Goal: Task Accomplishment & Management: Manage account settings

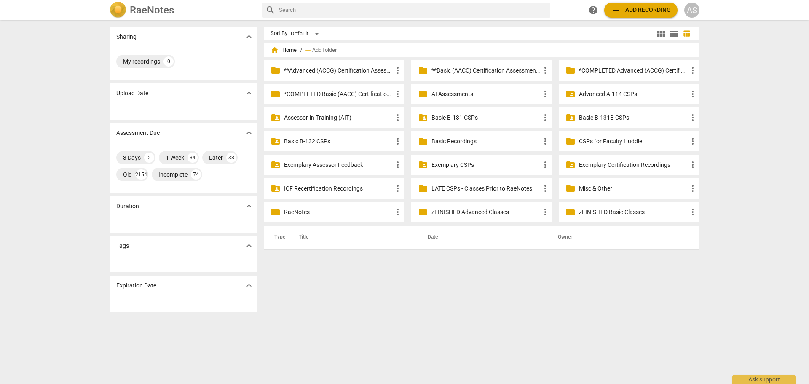
click at [689, 16] on div "AS" at bounding box center [691, 10] width 15 height 15
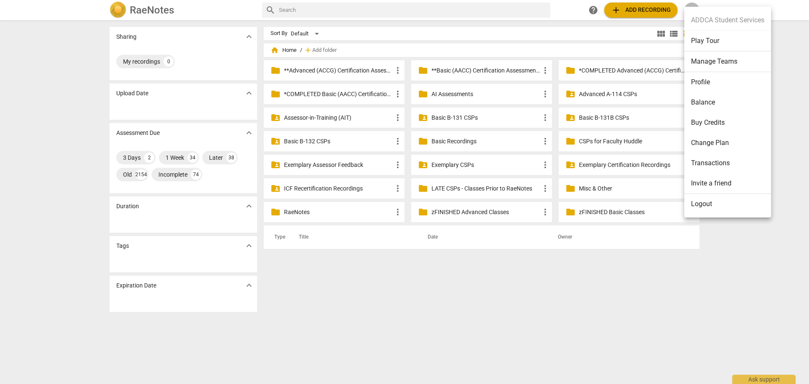
click at [713, 58] on li "Manage Teams" at bounding box center [727, 61] width 87 height 21
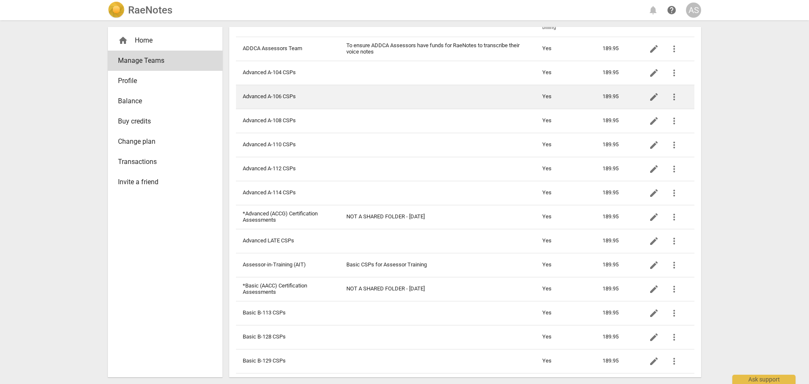
scroll to position [42, 0]
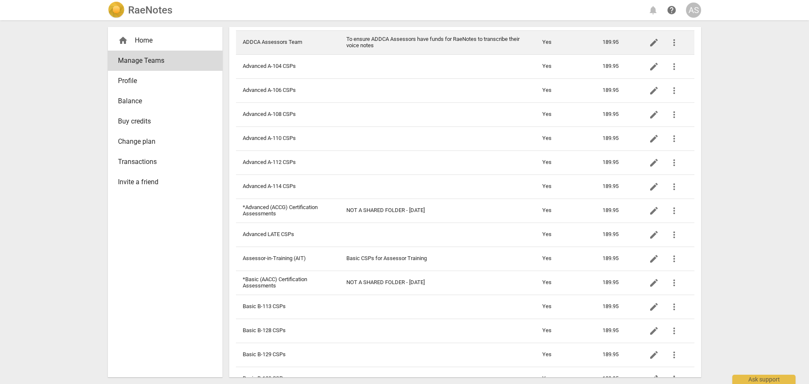
click at [401, 43] on td "To ensure ADDCA Assessors have funds for RaeNotes to transcribe their voice not…" at bounding box center [437, 42] width 196 height 24
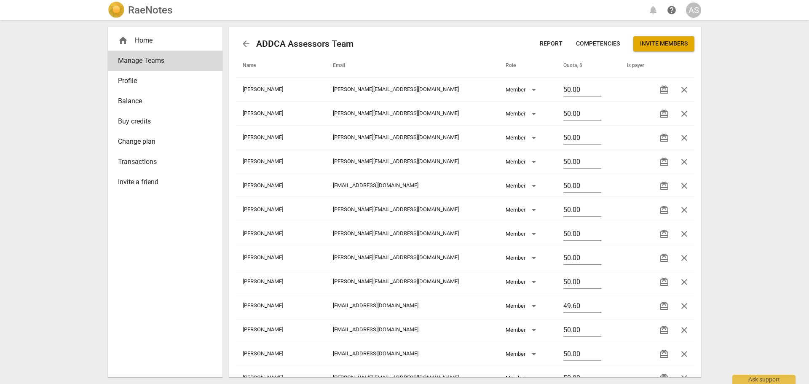
click at [667, 47] on span "Invite members" at bounding box center [664, 44] width 48 height 8
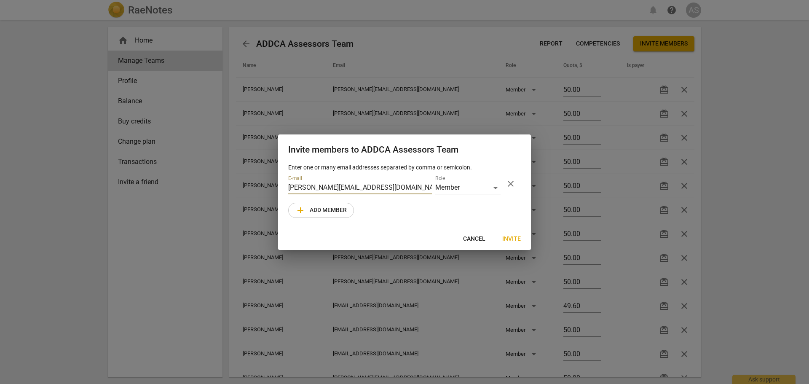
type input "[PERSON_NAME][EMAIL_ADDRESS][DOMAIN_NAME]"
click at [514, 238] on span "Invite" at bounding box center [511, 239] width 19 height 8
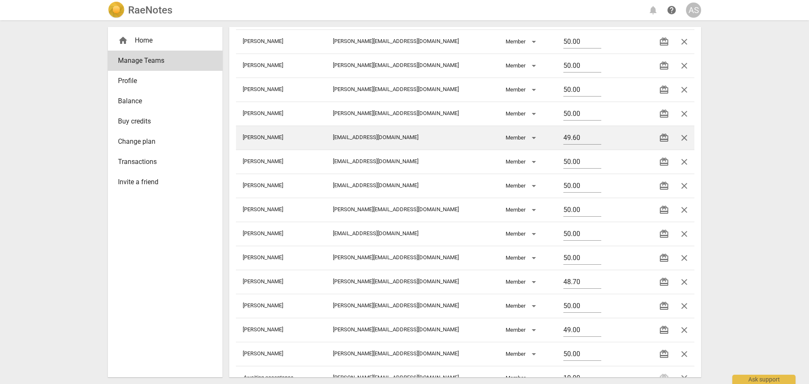
scroll to position [128, 0]
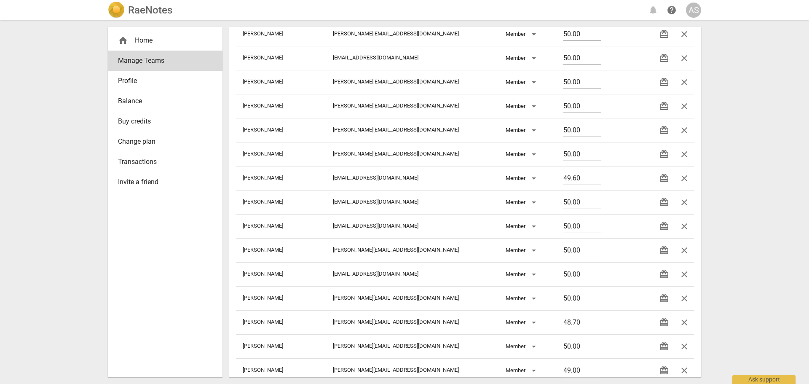
click at [174, 16] on div "RaeNotes notifications help AS" at bounding box center [404, 10] width 593 height 17
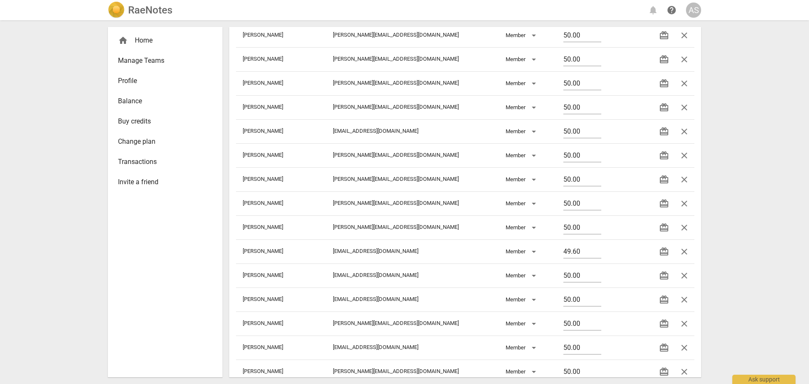
scroll to position [1, 0]
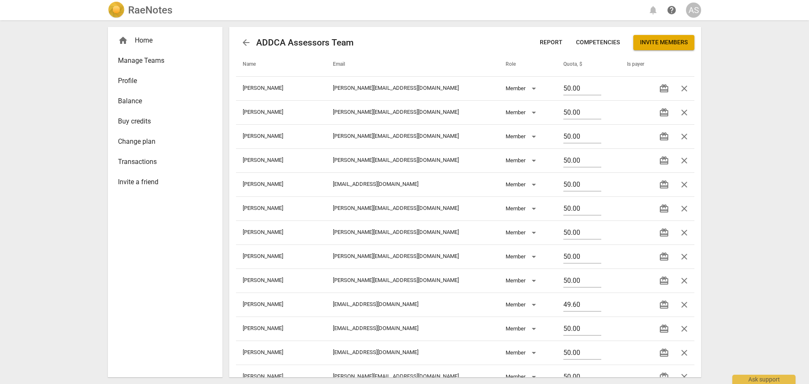
click at [173, 64] on span "Manage Teams" at bounding box center [162, 61] width 88 height 10
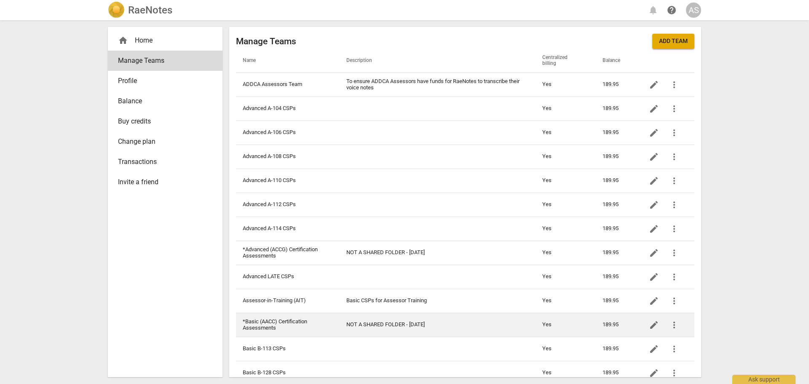
click at [282, 320] on td "*Basic (AACC) Certification Assessments" at bounding box center [288, 324] width 104 height 24
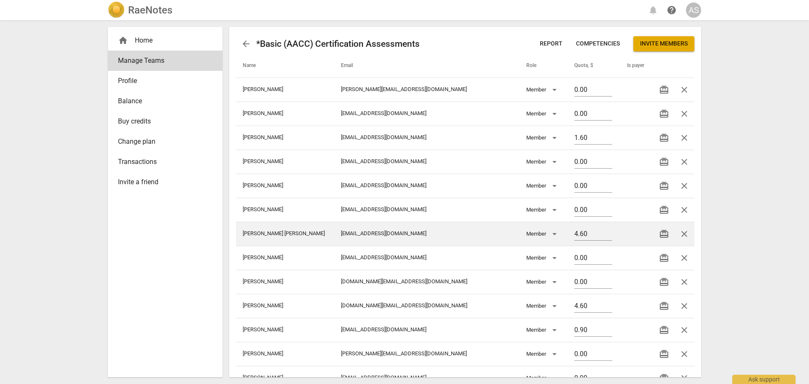
scroll to position [608, 0]
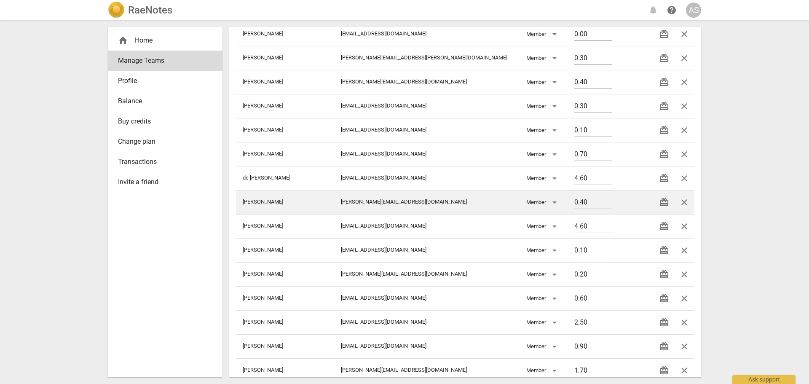
click at [682, 200] on span "close" at bounding box center [684, 202] width 10 height 10
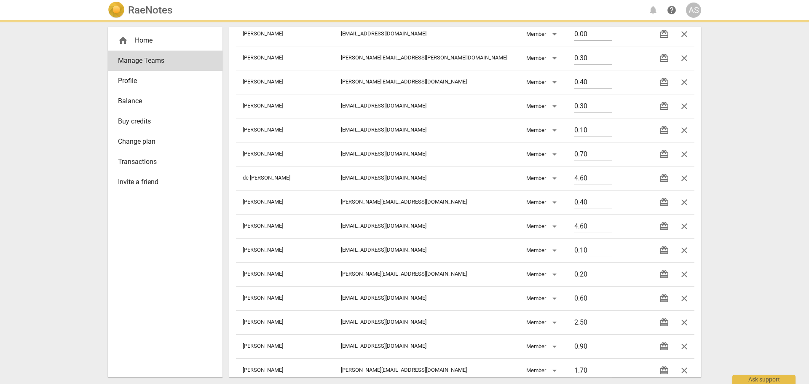
click at [136, 7] on h2 "RaeNotes" at bounding box center [150, 10] width 44 height 12
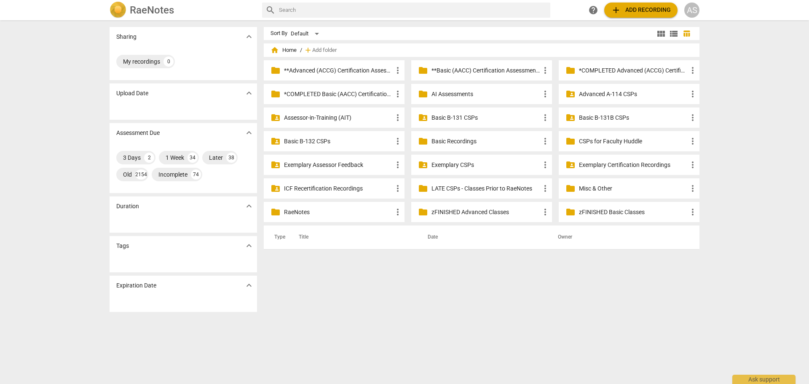
click at [518, 67] on p "**Basic (AACC) Certification Assessments" at bounding box center [485, 70] width 109 height 9
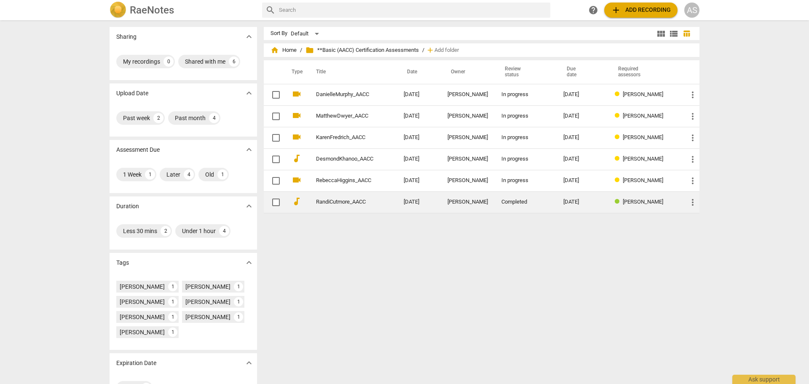
click at [444, 205] on td "[PERSON_NAME]" at bounding box center [468, 201] width 54 height 21
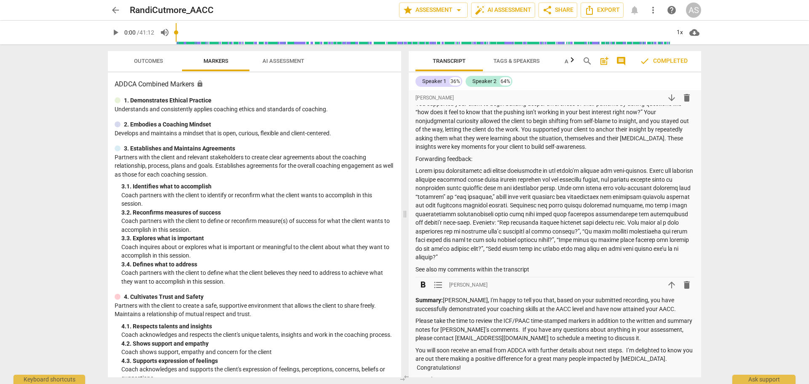
scroll to position [253, 0]
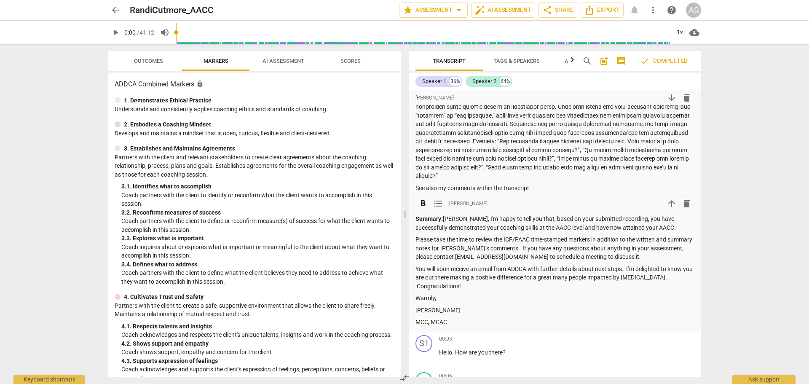
click at [669, 204] on span "arrow_upward" at bounding box center [671, 203] width 10 height 10
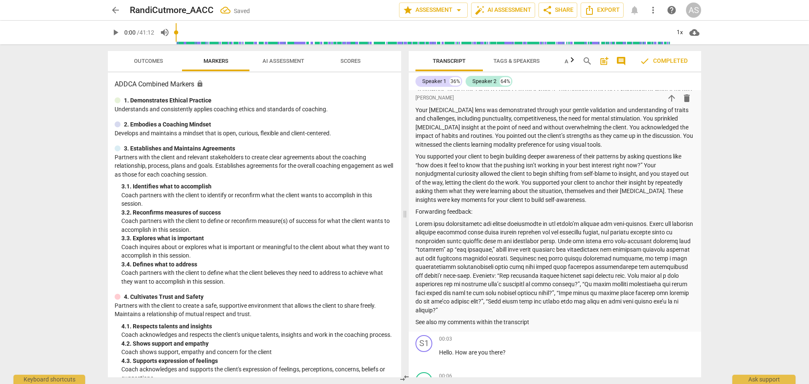
scroll to position [0, 0]
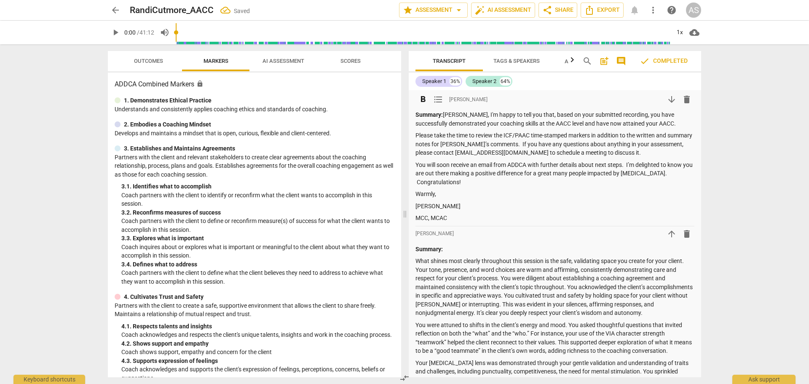
click at [436, 113] on strong "Summary:" at bounding box center [428, 114] width 27 height 7
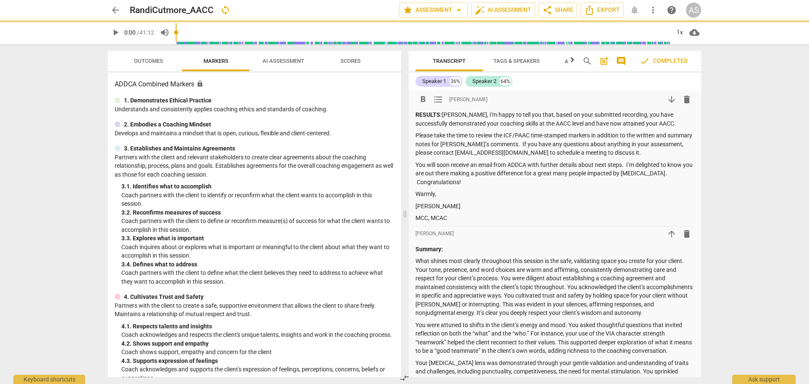
click at [523, 121] on p "RESULTS: [PERSON_NAME], I'm happy to tell you that, based on your submitted rec…" at bounding box center [554, 118] width 279 height 17
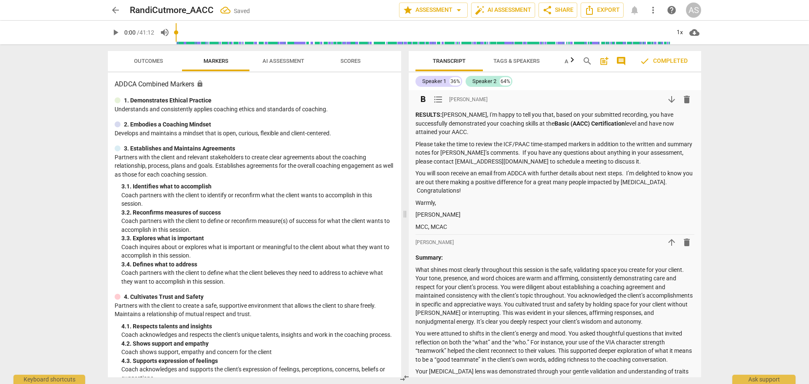
click at [459, 212] on p "[PERSON_NAME]" at bounding box center [554, 214] width 279 height 9
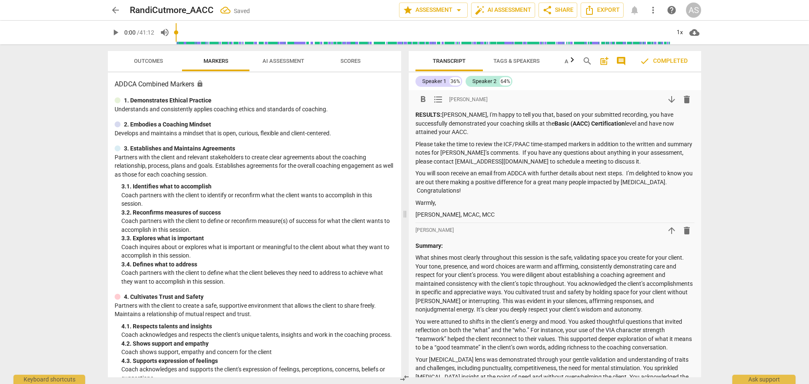
click at [417, 190] on p "You will soon receive an email from ADDCA with further details about next steps…" at bounding box center [554, 182] width 279 height 26
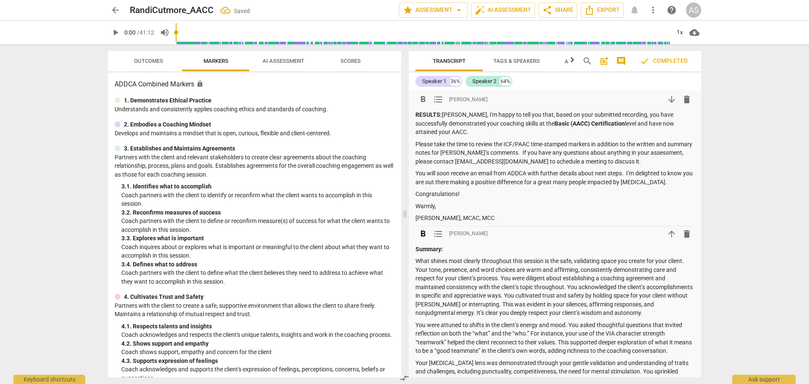
click at [427, 246] on strong "Summary:" at bounding box center [428, 249] width 27 height 7
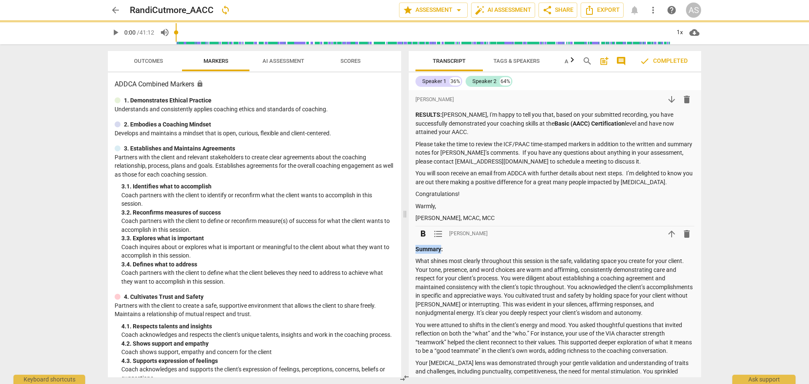
click at [427, 246] on strong "Summary:" at bounding box center [428, 249] width 27 height 7
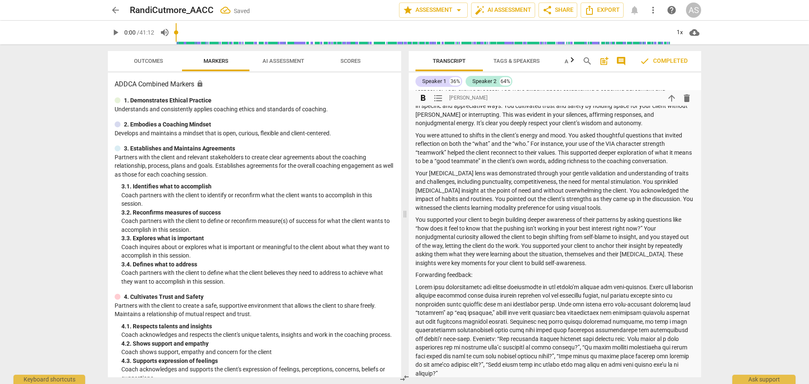
scroll to position [211, 0]
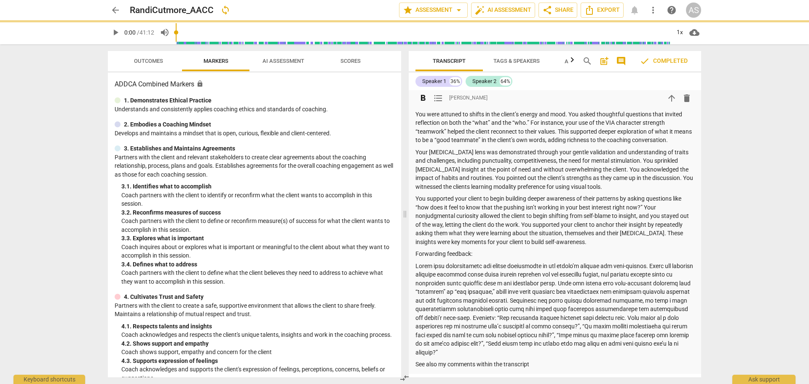
click at [453, 252] on p "Forwarding feedback:" at bounding box center [554, 253] width 279 height 9
click at [454, 252] on p "Forwarding feedback:" at bounding box center [554, 253] width 279 height 9
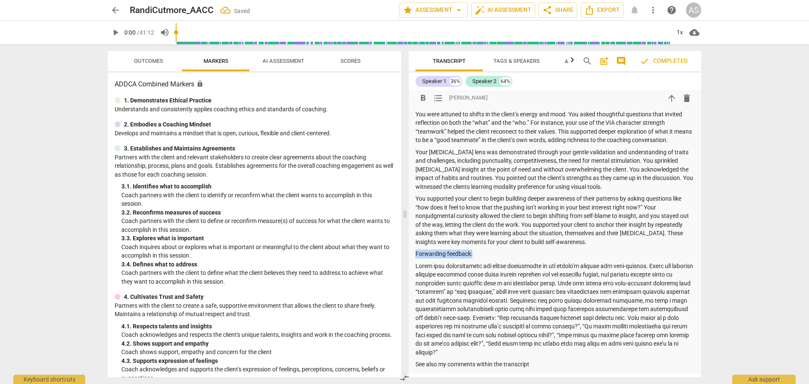
click at [454, 252] on p "Forwarding feedback:" at bounding box center [554, 253] width 279 height 9
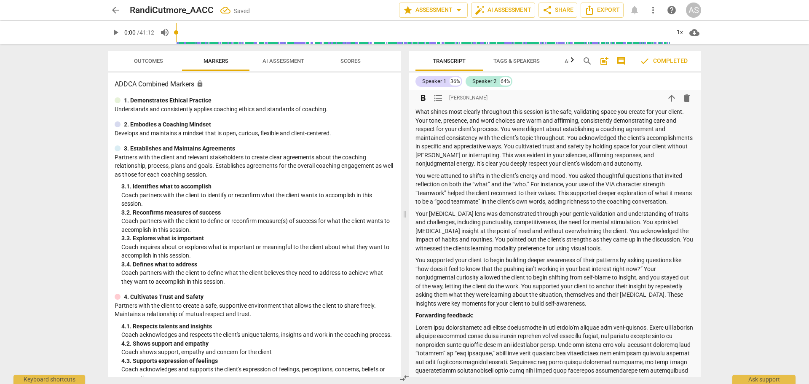
scroll to position [126, 0]
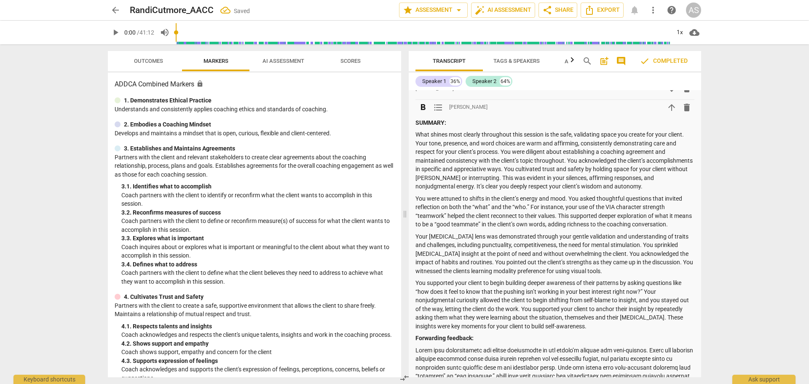
click at [430, 126] on p "SUMMARY:" at bounding box center [554, 122] width 279 height 9
click at [520, 192] on div "Summary: What shines most clearly throughout this session is the safe, validati…" at bounding box center [554, 285] width 279 height 334
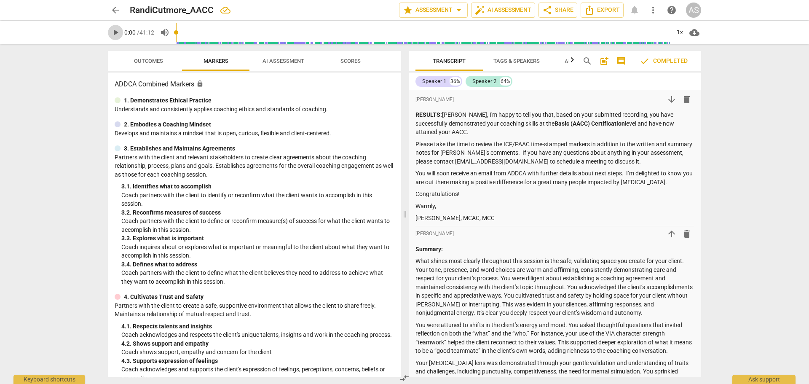
click at [115, 29] on span "play_arrow" at bounding box center [115, 32] width 10 height 10
click at [533, 60] on span "Tags & Speakers" at bounding box center [516, 61] width 46 height 6
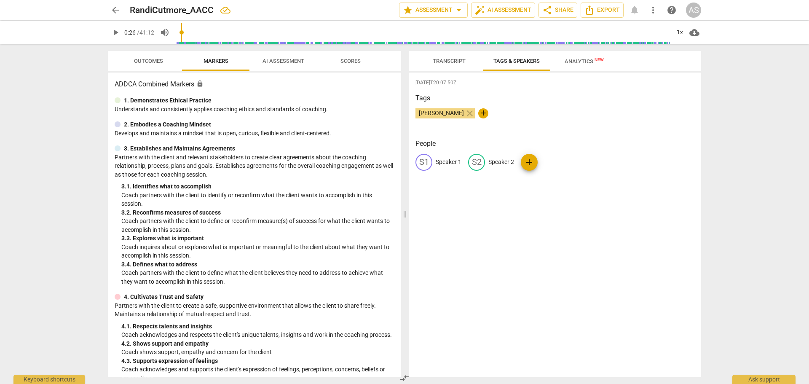
type input "27"
